Goal: Communication & Community: Answer question/provide support

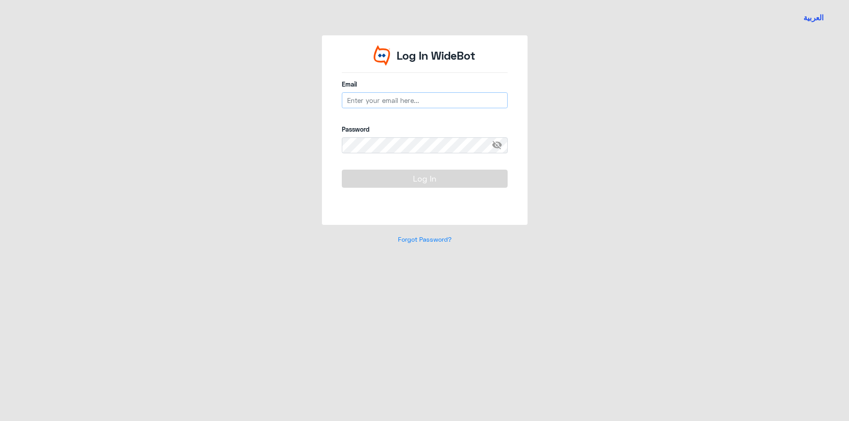
type input "[EMAIL_ADDRESS][DOMAIN_NAME]"
drag, startPoint x: 0, startPoint y: 0, endPoint x: 455, endPoint y: 174, distance: 487.4
click at [455, 174] on button "Log In" at bounding box center [425, 179] width 166 height 18
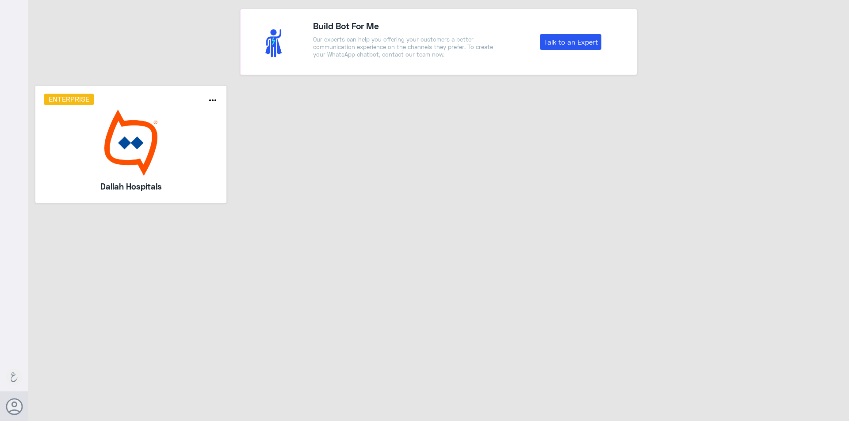
click at [177, 133] on img at bounding box center [131, 143] width 175 height 66
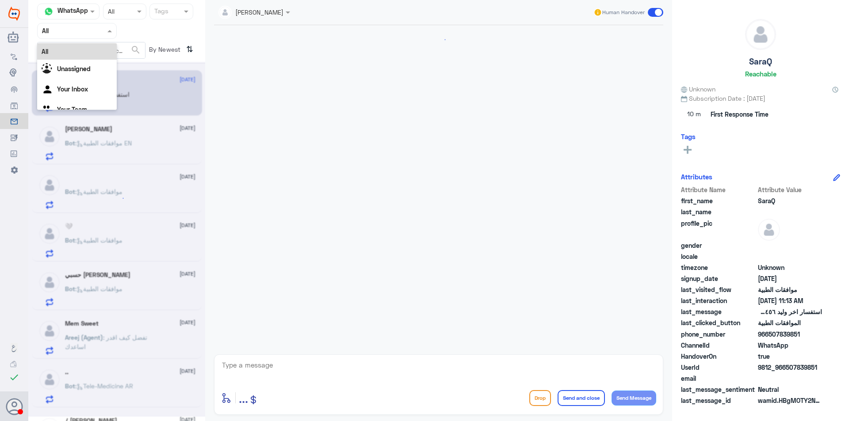
click at [78, 36] on div "Agent Filter All" at bounding box center [77, 31] width 80 height 16
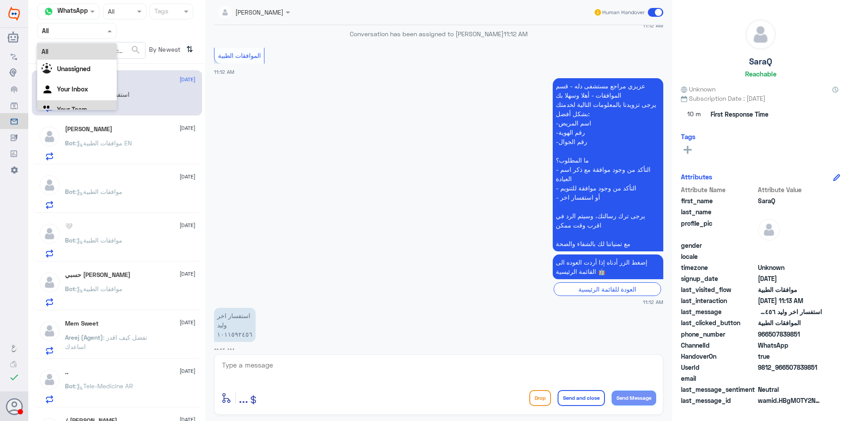
click at [77, 100] on div "Your Team" at bounding box center [77, 110] width 80 height 20
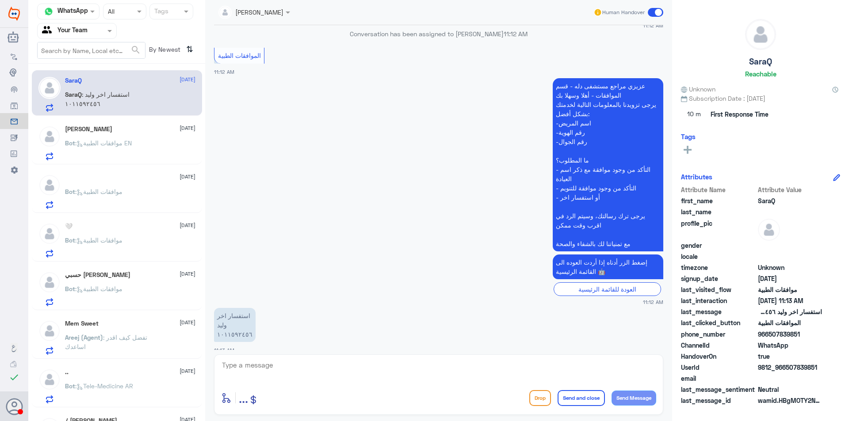
click at [130, 140] on span ": موافقات الطبية EN" at bounding box center [103, 143] width 57 height 8
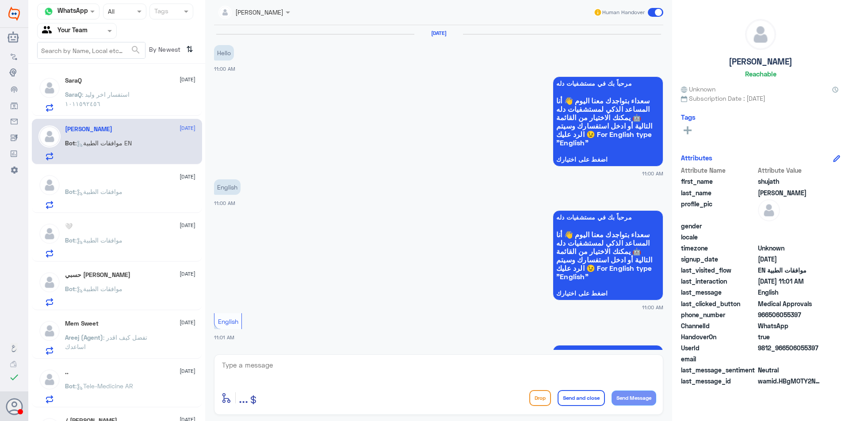
click at [145, 203] on div "Bot : موافقات الطبية" at bounding box center [130, 199] width 130 height 20
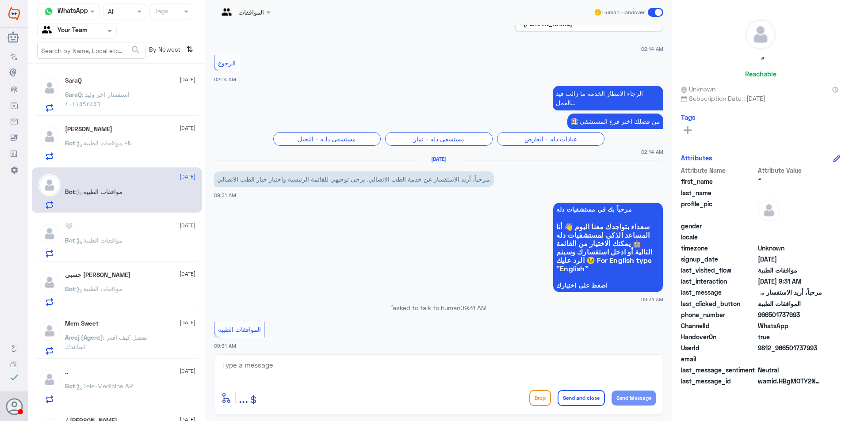
scroll to position [979, 0]
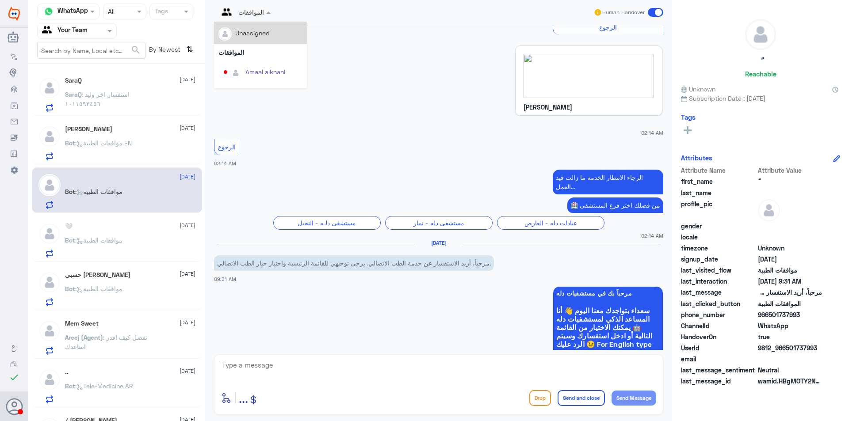
click at [263, 15] on div at bounding box center [244, 12] width 61 height 10
click at [267, 47] on div "Badr Alotaibi" at bounding box center [263, 45] width 37 height 9
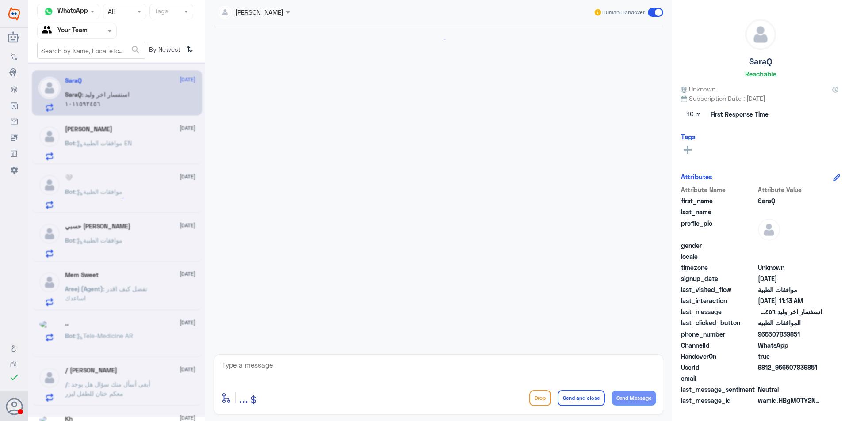
scroll to position [794, 0]
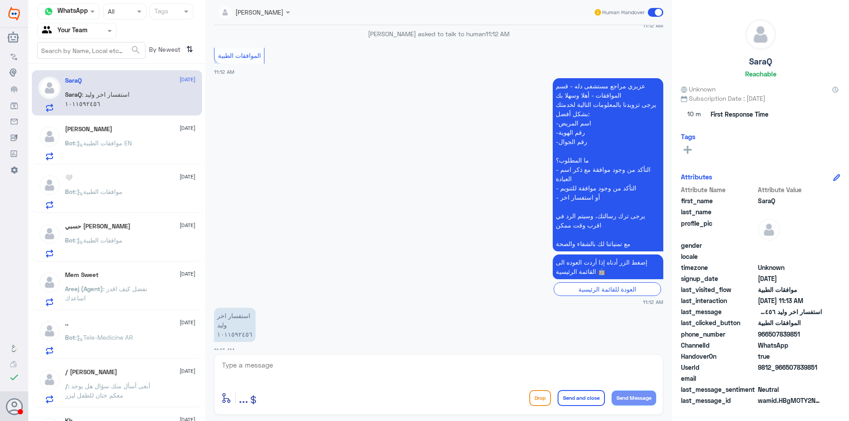
click at [154, 141] on div "Bot : موافقات الطبية EN" at bounding box center [130, 151] width 130 height 20
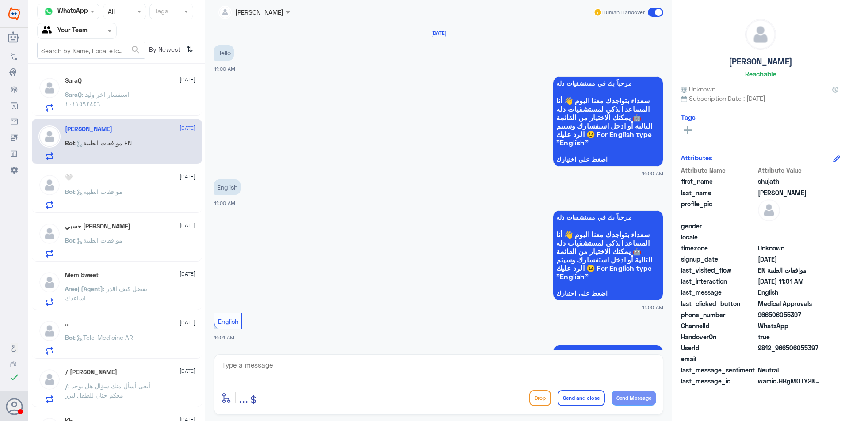
scroll to position [340, 0]
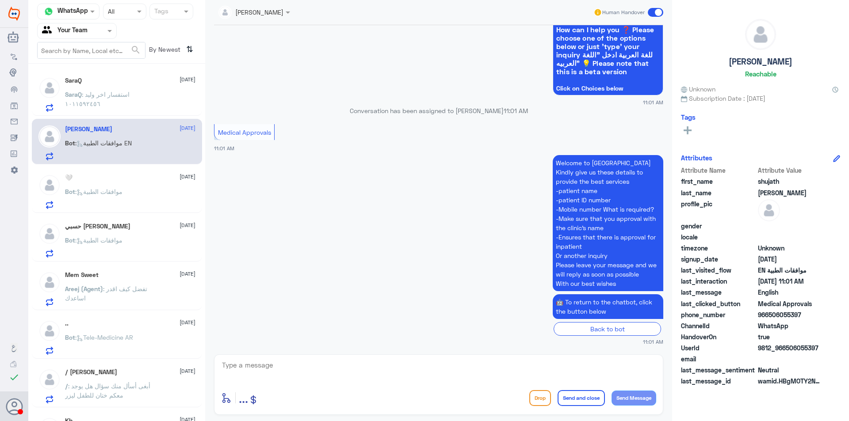
click at [152, 202] on div "Bot : موافقات الطبية" at bounding box center [130, 199] width 130 height 20
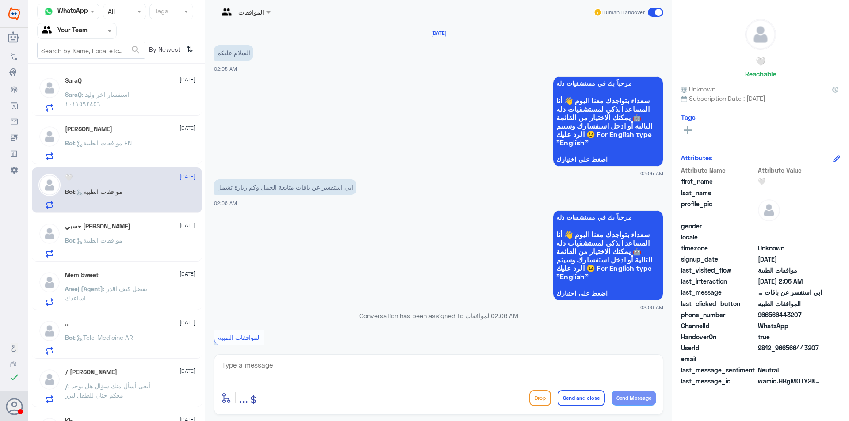
scroll to position [271, 0]
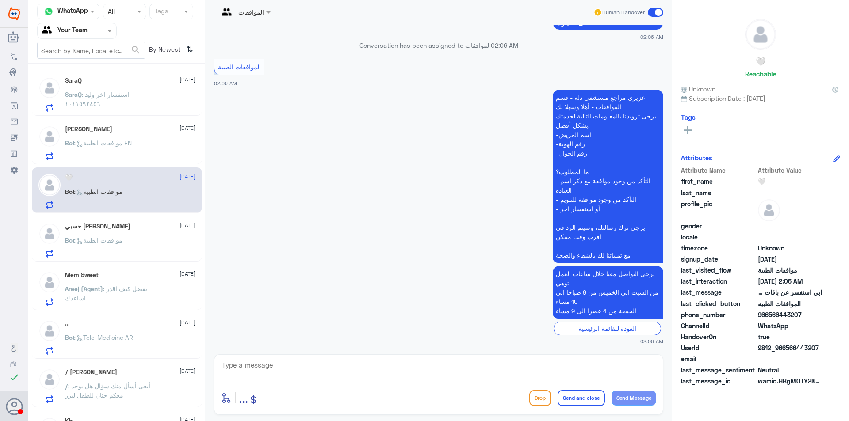
click at [152, 227] on div "حسبي الله ونعم الوكيل [DATE]" at bounding box center [130, 227] width 130 height 8
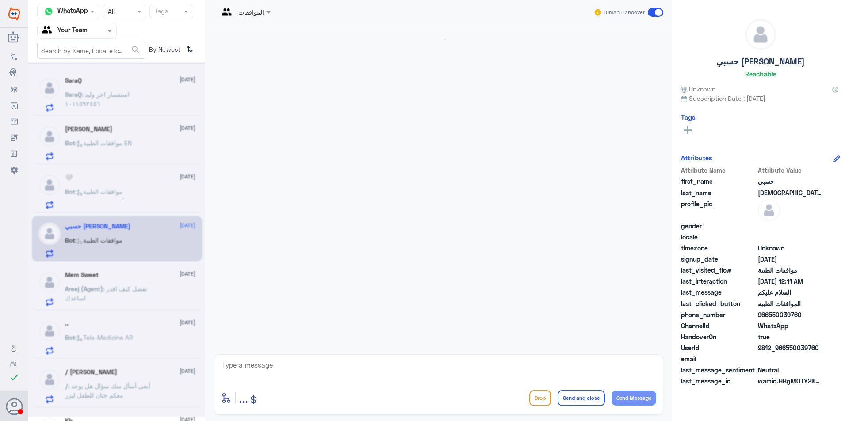
scroll to position [705, 0]
click at [141, 190] on div "Bot : موافقات الطبية" at bounding box center [130, 199] width 130 height 20
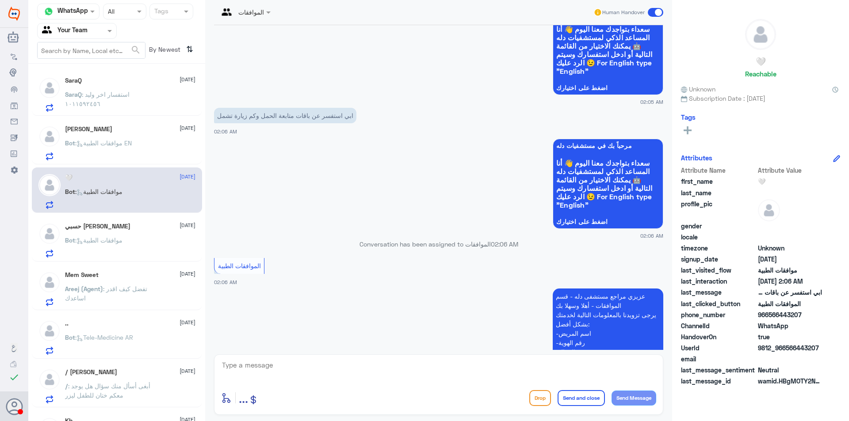
scroll to position [5, 0]
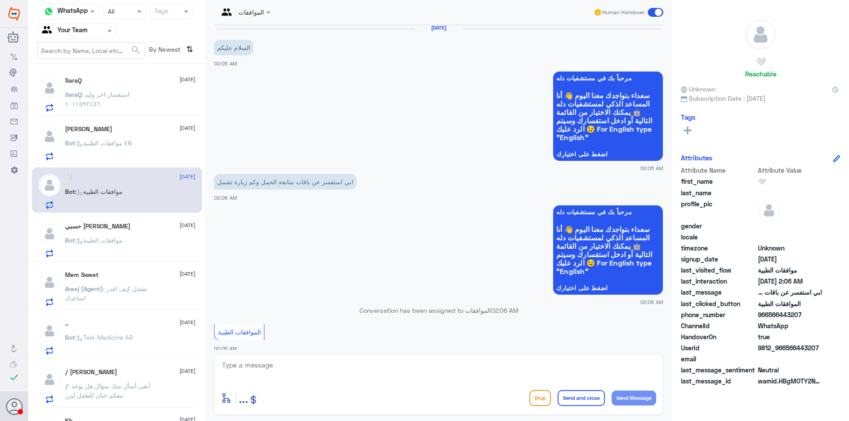
click at [147, 231] on div "حسبي الله ونعم الوكيل [DATE] Bot : موافقات الطبية" at bounding box center [130, 240] width 130 height 35
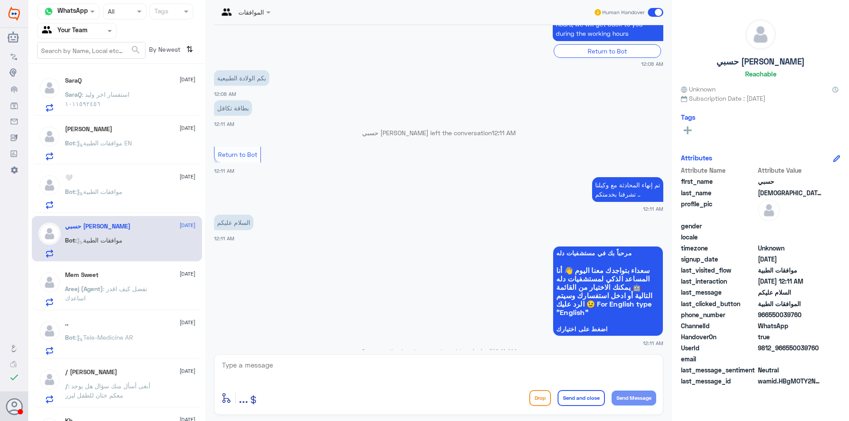
scroll to position [396, 0]
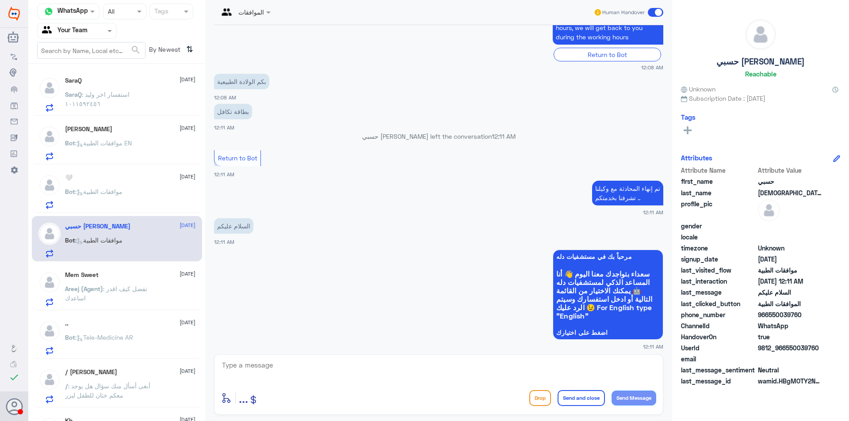
click at [146, 284] on div "Mem Sweet [DATE] Areej (Agent) : تفضل كيف اقدر اساعدك" at bounding box center [130, 288] width 130 height 35
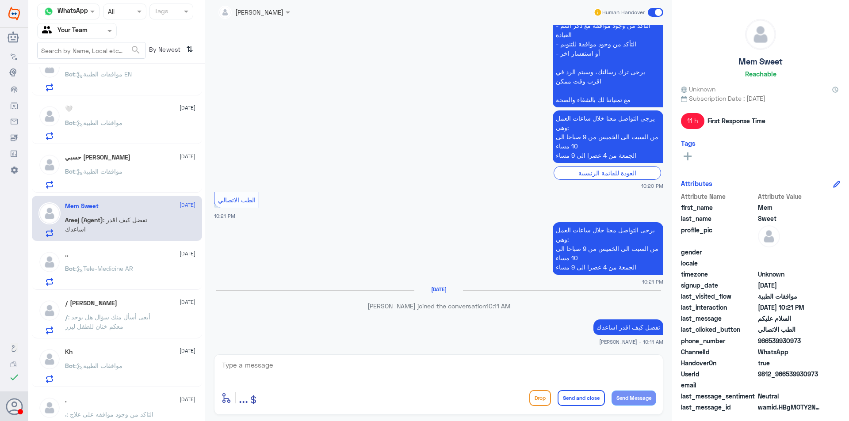
scroll to position [133, 0]
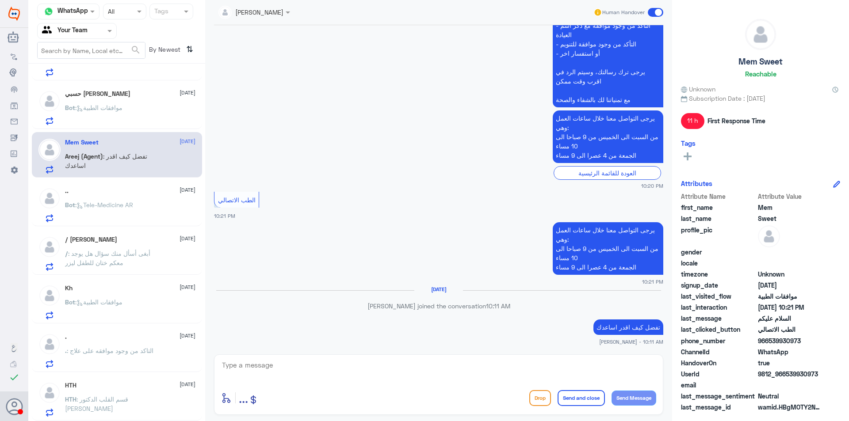
click at [145, 198] on div ".. [DATE] Bot : Tele-Medicine AR" at bounding box center [130, 204] width 130 height 35
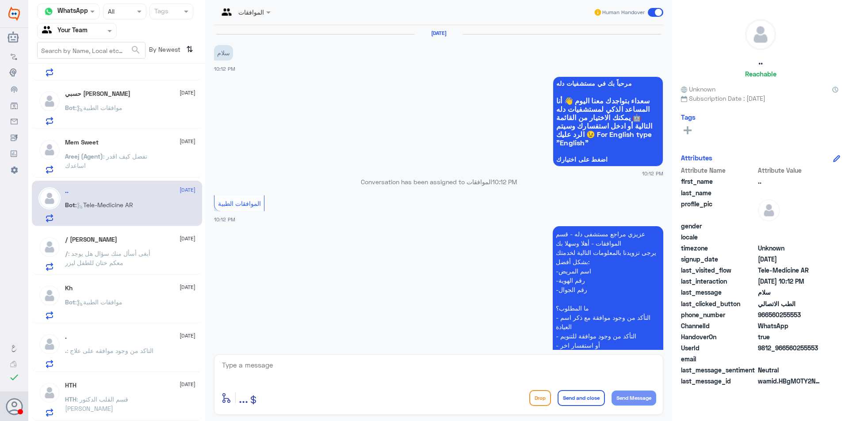
click at [258, 12] on div at bounding box center [244, 12] width 61 height 10
click at [281, 34] on div "Badr Alotaibi" at bounding box center [263, 31] width 37 height 9
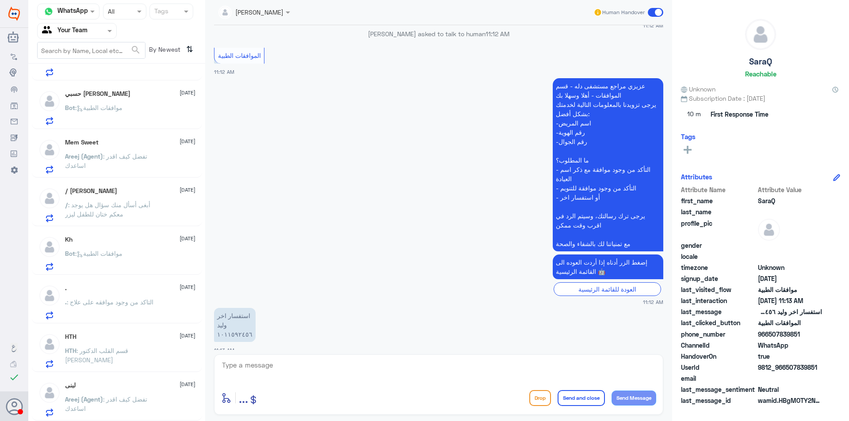
click at [136, 210] on p "/ : ‏أبغى أسأل منك سؤال هل يوجد معكم ختان للطفل ليزر" at bounding box center [114, 211] width 99 height 22
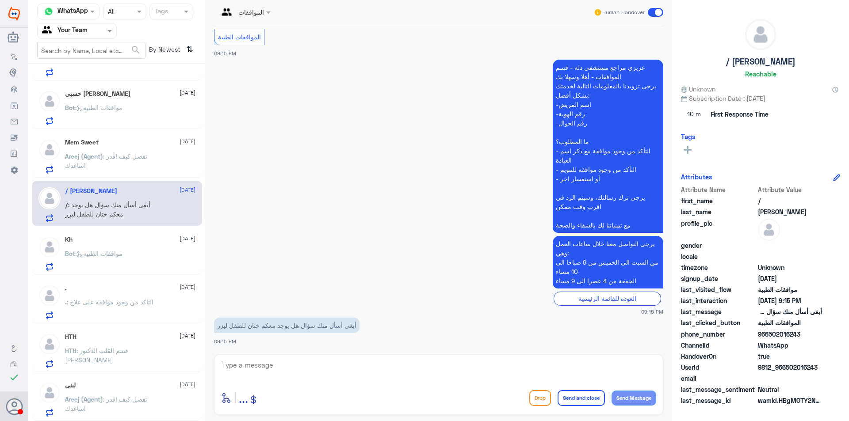
click at [144, 248] on div "Kh [DATE] Bot : موافقات الطبية" at bounding box center [130, 253] width 130 height 35
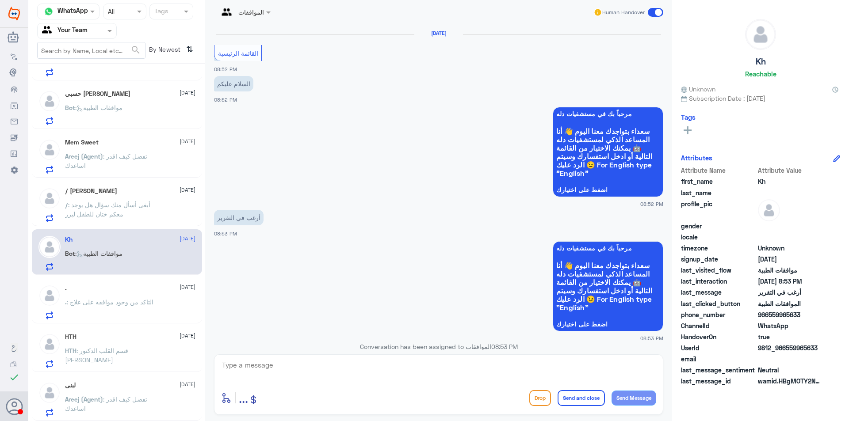
click at [146, 307] on p ". : التاكد من وجود موافقه على علاج" at bounding box center [109, 308] width 88 height 22
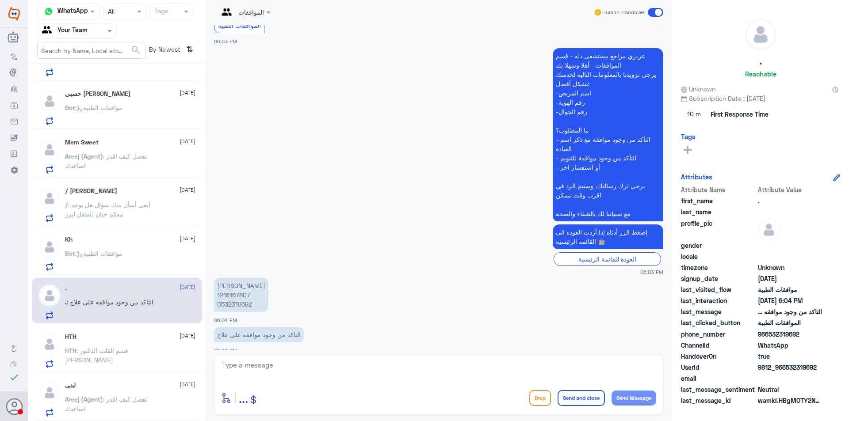
click at [229, 296] on p "سلطان [PERSON_NAME] 1216167807 0532319692" at bounding box center [241, 295] width 54 height 34
copy p "0532319692"
click at [230, 290] on p "سلطان [PERSON_NAME] 1216167807 0532319692" at bounding box center [241, 295] width 54 height 34
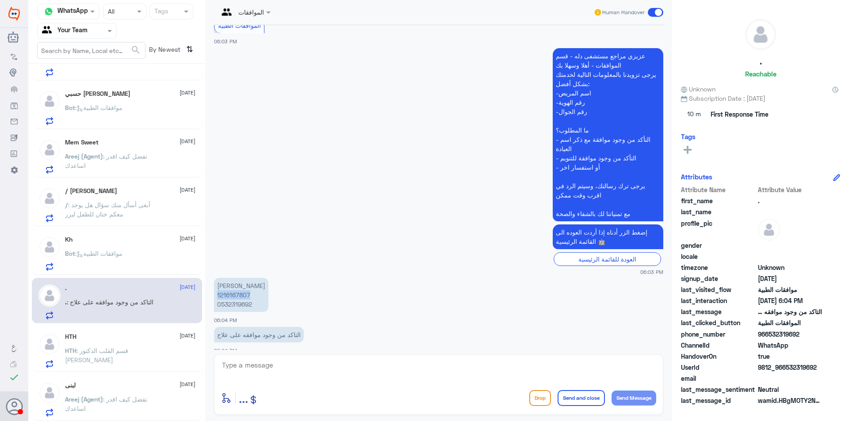
click at [230, 290] on p "سلطان [PERSON_NAME] 1216167807 0532319692" at bounding box center [241, 295] width 54 height 34
copy p "1216167807"
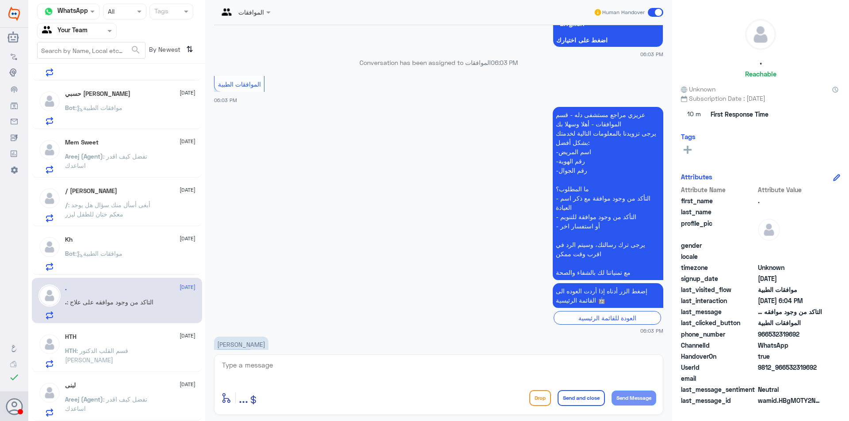
scroll to position [617, 0]
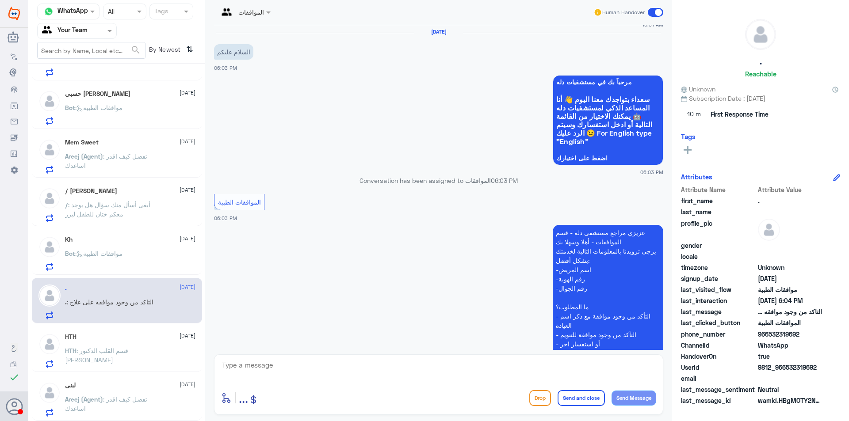
click at [110, 353] on span ": قسم القلب الدكتور [PERSON_NAME]" at bounding box center [96, 355] width 63 height 17
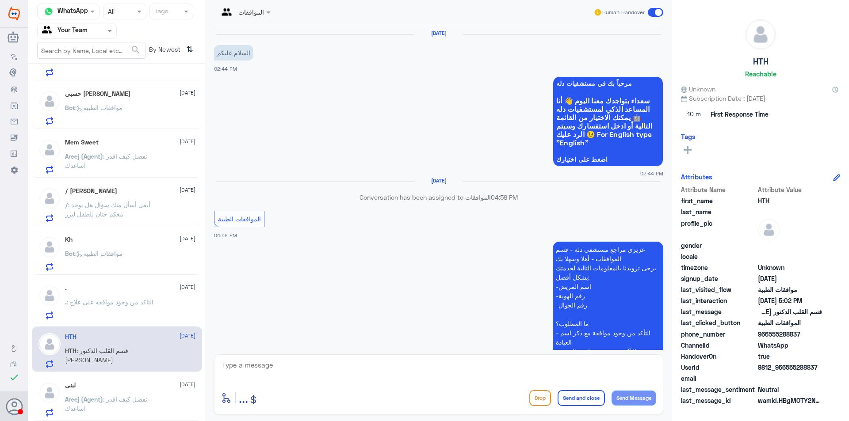
scroll to position [233, 0]
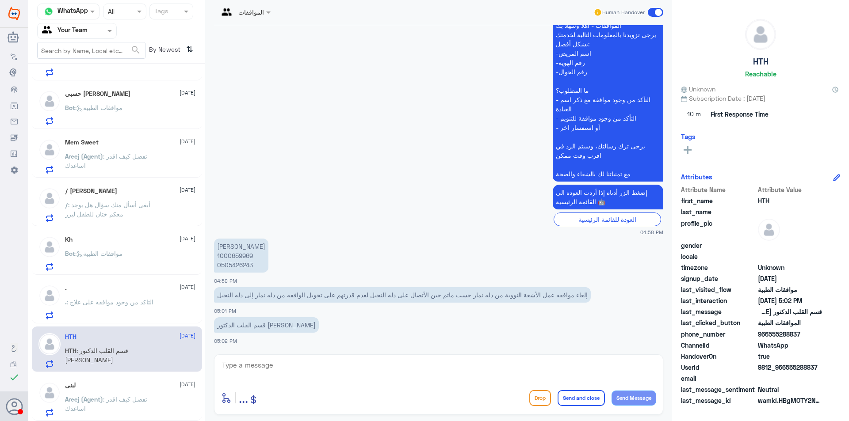
click at [239, 267] on p "[PERSON_NAME] 1000659969 0505426243" at bounding box center [241, 256] width 54 height 34
copy p "0505426243"
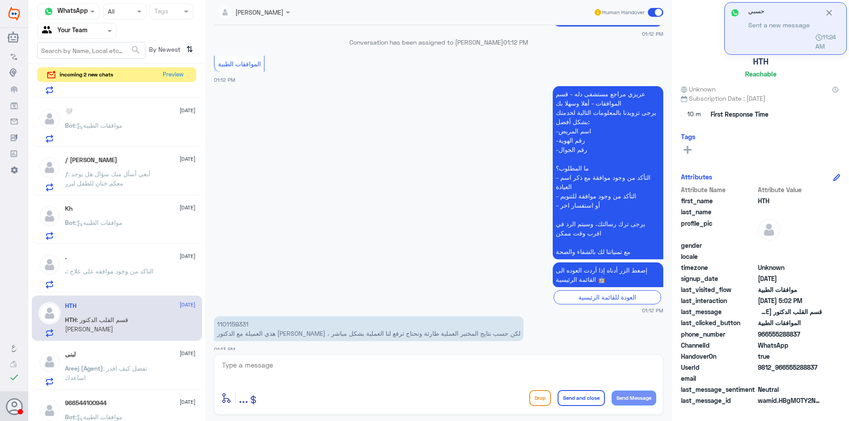
scroll to position [794, 0]
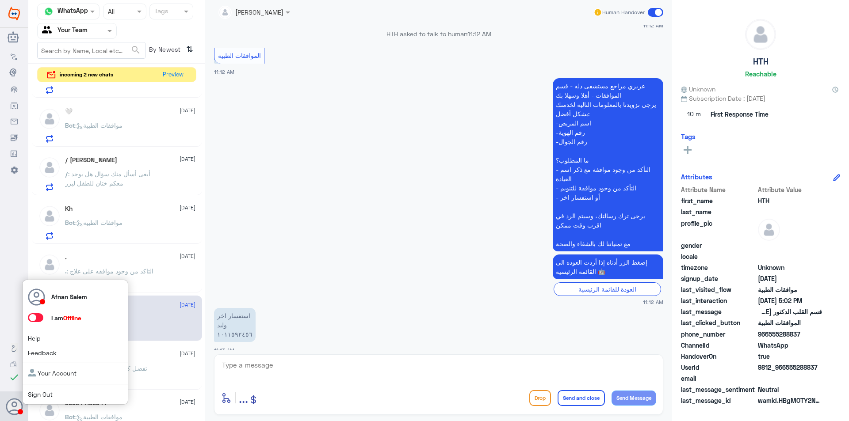
click at [35, 393] on link "Sign Out" at bounding box center [40, 395] width 25 height 8
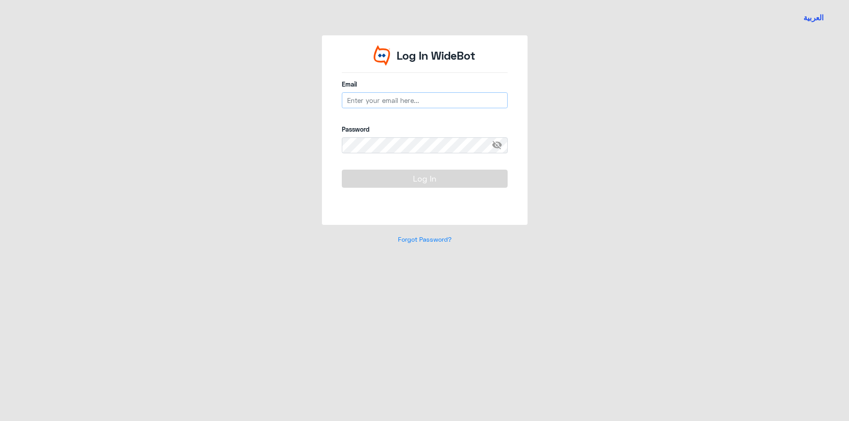
type input "[EMAIL_ADDRESS][DOMAIN_NAME]"
